Goal: Task Accomplishment & Management: Manage account settings

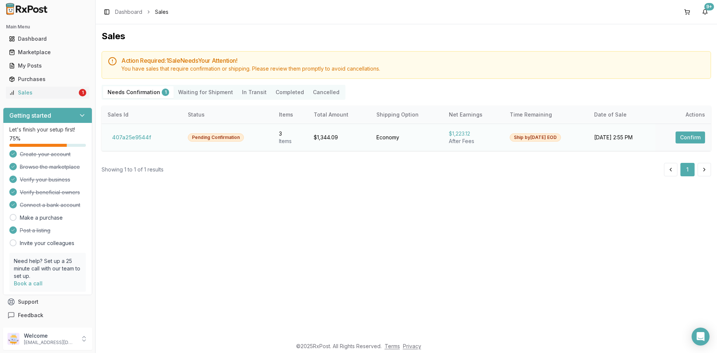
click at [684, 138] on button "Confirm" at bounding box center [691, 137] width 30 height 12
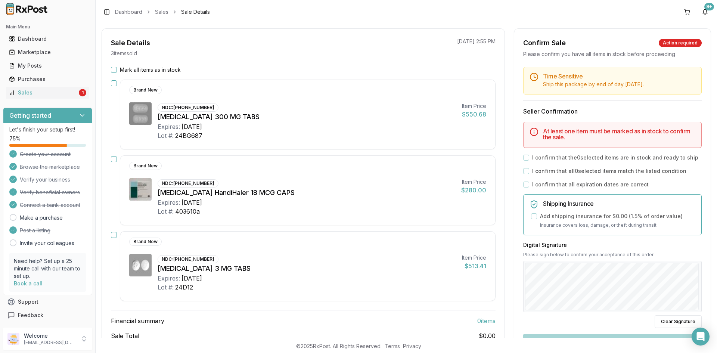
scroll to position [75, 0]
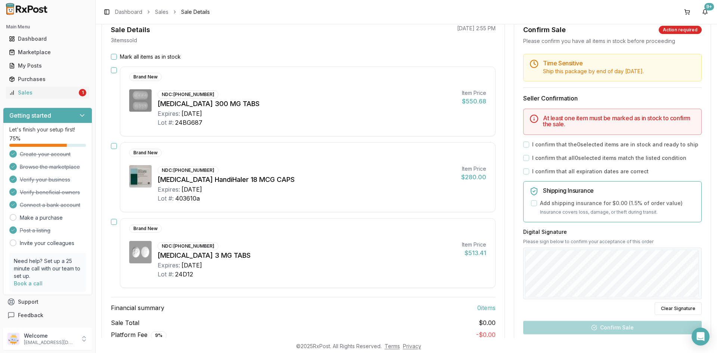
click at [115, 148] on button "button" at bounding box center [114, 146] width 6 height 6
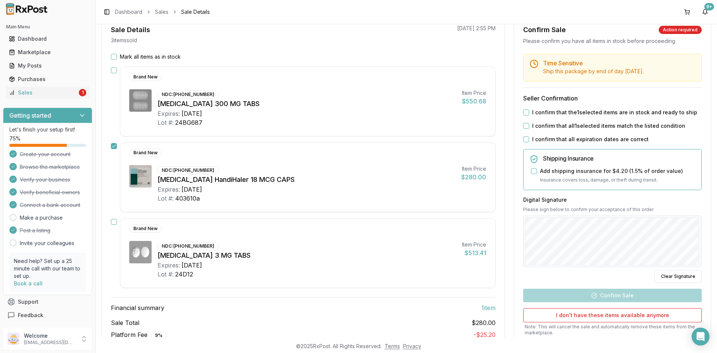
click at [526, 109] on button "I confirm that the 1 selected items are in stock and ready to ship" at bounding box center [526, 112] width 6 height 6
click at [523, 126] on button "I confirm that all 1 selected items match the listed condition" at bounding box center [526, 126] width 6 height 6
click at [526, 136] on button "I confirm that all expiration dates are correct" at bounding box center [526, 139] width 6 height 6
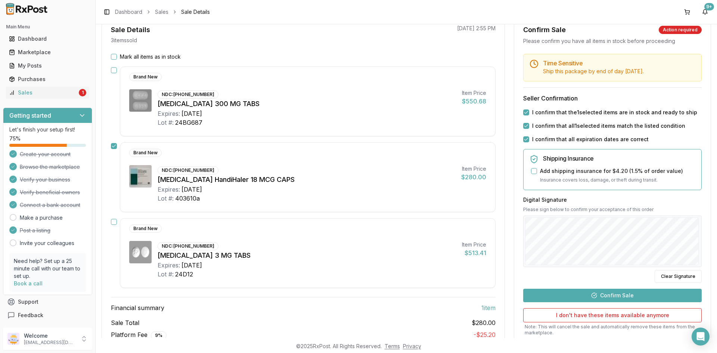
click at [615, 295] on button "Confirm Sale" at bounding box center [612, 295] width 179 height 13
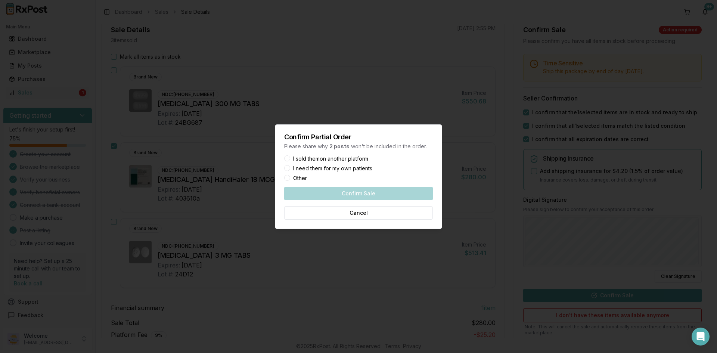
click at [291, 156] on div "I sold them on another platform" at bounding box center [358, 158] width 149 height 5
click at [289, 158] on button "I sold them on another platform" at bounding box center [287, 158] width 6 height 6
click at [335, 192] on button "Confirm Sale" at bounding box center [358, 193] width 149 height 13
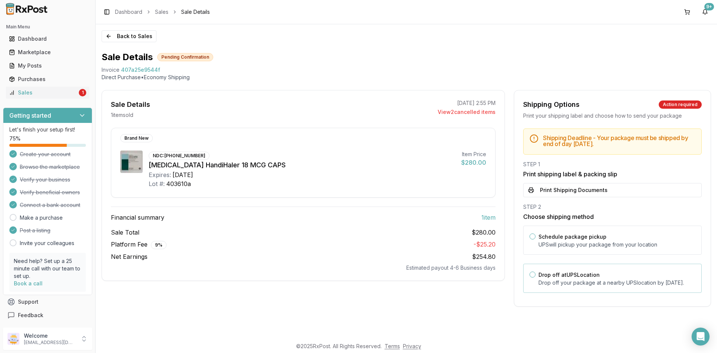
click at [532, 276] on button "Drop off at UPS Location" at bounding box center [533, 275] width 6 height 6
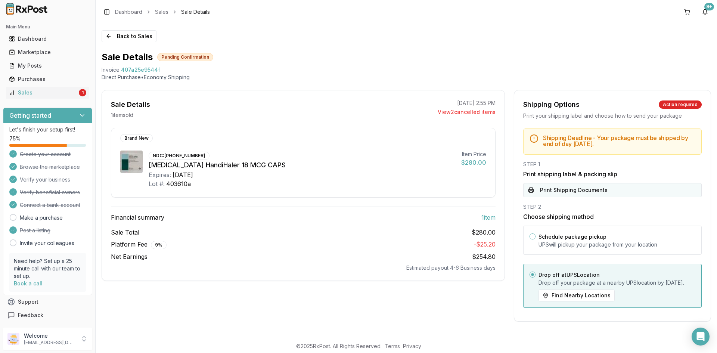
click at [579, 187] on button "Print Shipping Documents" at bounding box center [612, 190] width 179 height 14
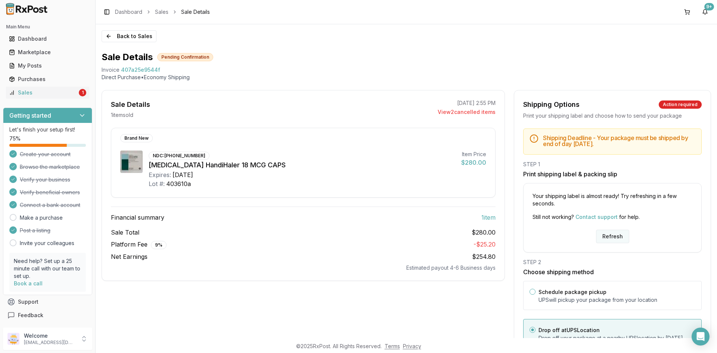
click at [604, 237] on button "Refresh" at bounding box center [612, 236] width 33 height 13
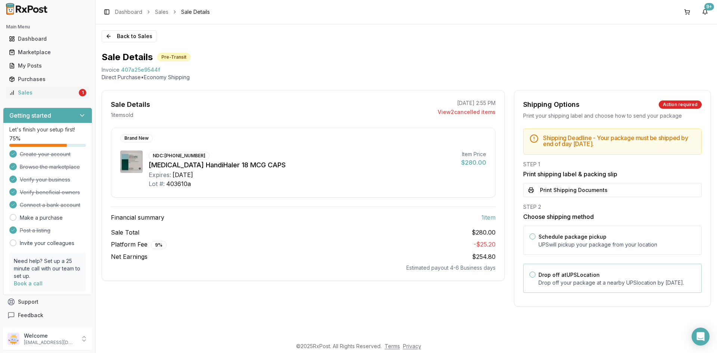
drag, startPoint x: 533, startPoint y: 275, endPoint x: 542, endPoint y: 266, distance: 12.7
click at [534, 275] on button "Drop off at UPS Location" at bounding box center [533, 275] width 6 height 6
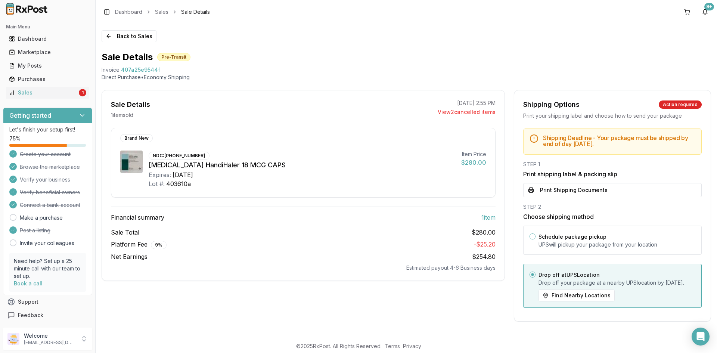
click at [557, 189] on button "Print Shipping Documents" at bounding box center [612, 190] width 179 height 14
click at [132, 33] on button "Back to Sales" at bounding box center [129, 36] width 55 height 12
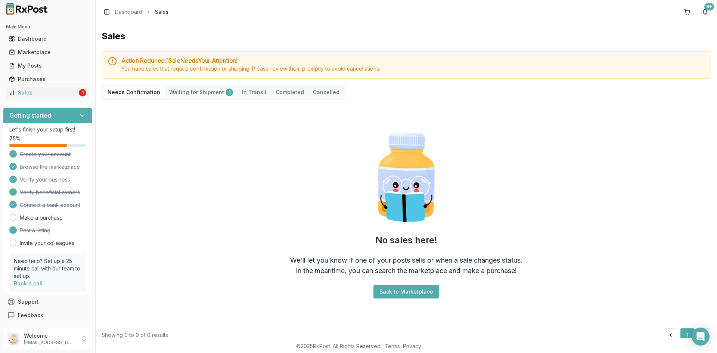
drag, startPoint x: 183, startPoint y: 92, endPoint x: 183, endPoint y: 83, distance: 9.3
click at [183, 91] on Shipment "Waiting for Shipment 1" at bounding box center [201, 92] width 73 height 12
